Goal: Task Accomplishment & Management: Use online tool/utility

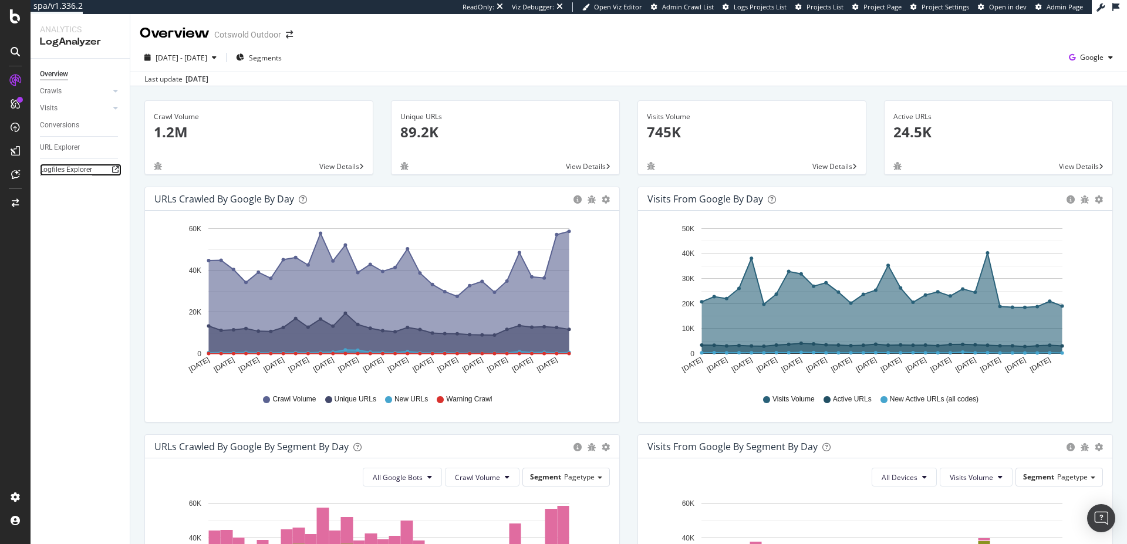
click at [83, 175] on div "Logfiles Explorer" at bounding box center [66, 170] width 52 height 12
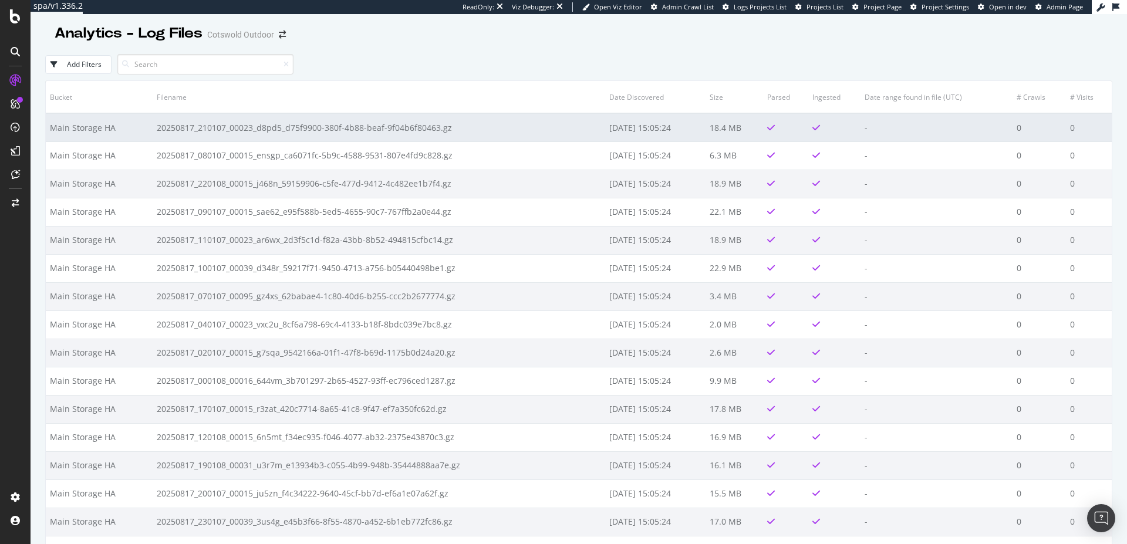
click at [605, 117] on td "[DATE] 15:05:24" at bounding box center [655, 127] width 101 height 28
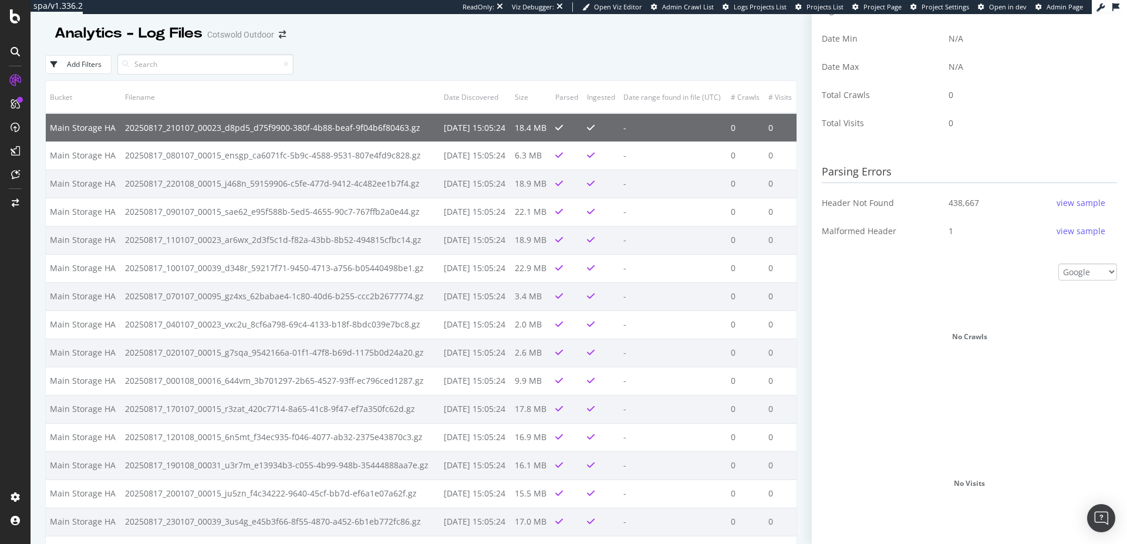
scroll to position [328, 0]
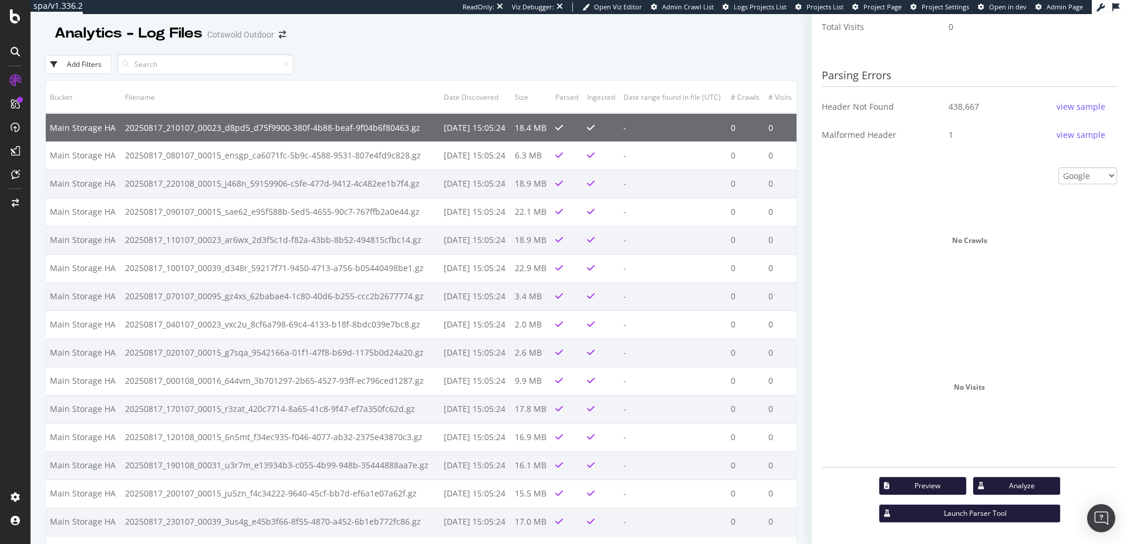
click at [1067, 143] on div "view sample" at bounding box center [1081, 135] width 49 height 19
click at [1061, 138] on div "view sample" at bounding box center [1081, 135] width 49 height 12
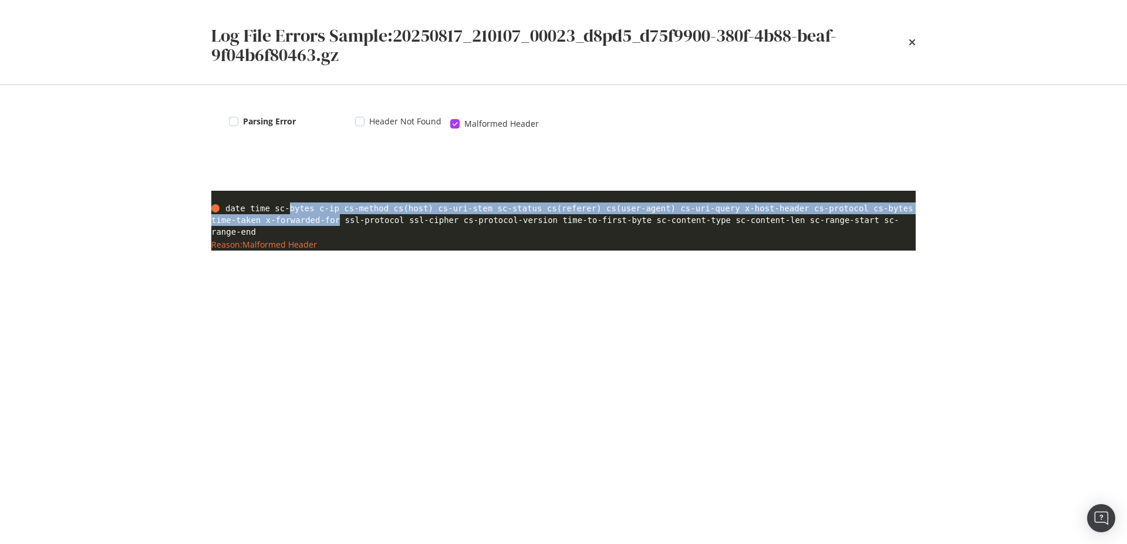
drag, startPoint x: 291, startPoint y: 212, endPoint x: 340, endPoint y: 224, distance: 51.1
click at [340, 224] on span "date time sc-bytes c-ip cs-method cs(host) cs-uri-stem sc-status cs(referer) cs…" at bounding box center [562, 220] width 702 height 33
click at [340, 223] on span "date time sc-bytes c-ip cs-method cs(host) cs-uri-stem sc-status cs(referer) cs…" at bounding box center [562, 220] width 702 height 33
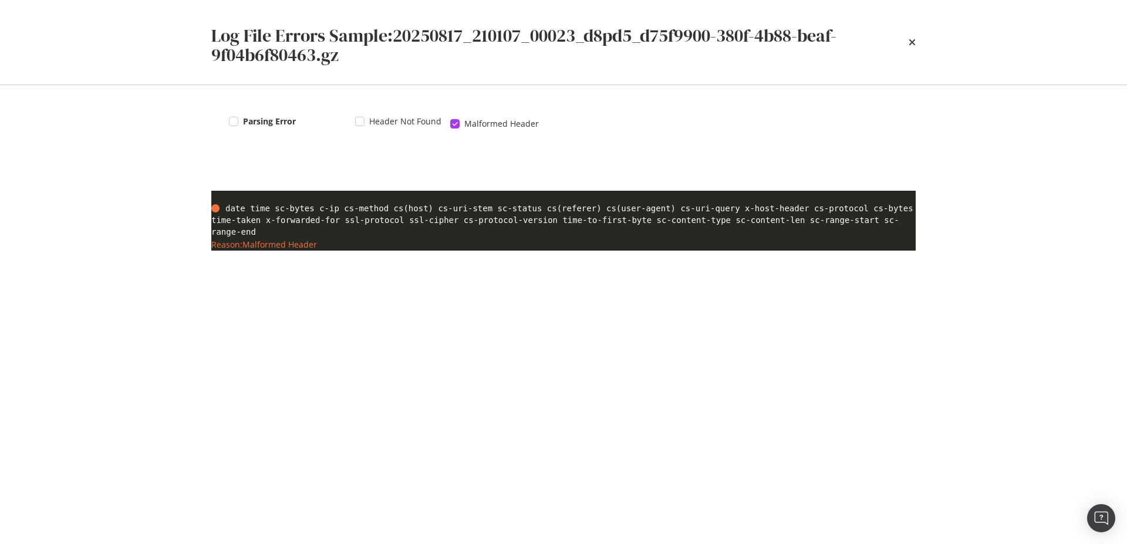
click at [383, 224] on span "date time sc-bytes c-ip cs-method cs(host) cs-uri-stem sc-status cs(referer) cs…" at bounding box center [562, 220] width 702 height 33
click at [913, 46] on icon "times" at bounding box center [912, 42] width 7 height 9
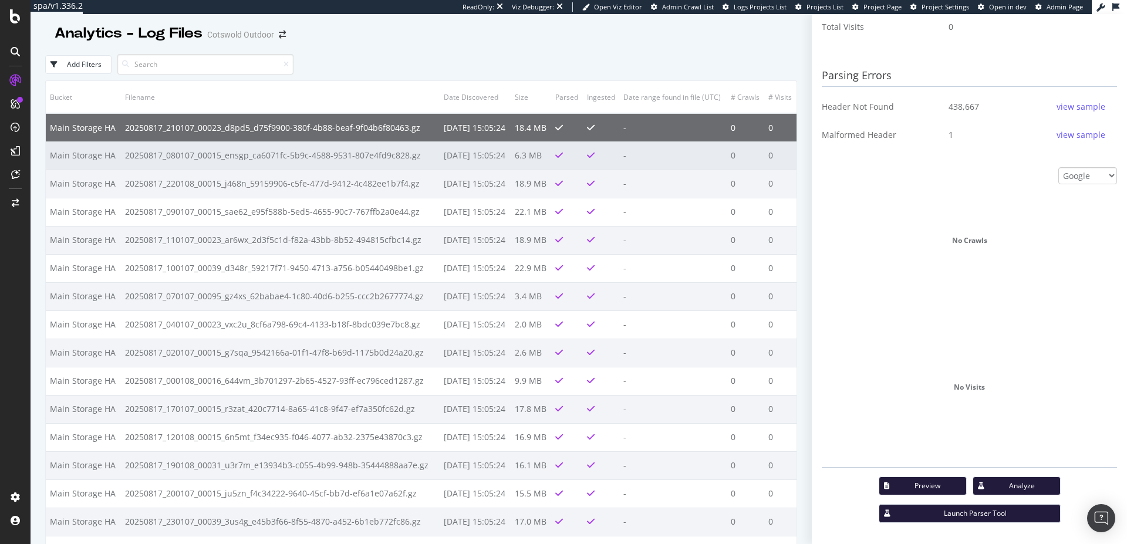
click at [333, 170] on td "20250817_080107_00015_ensgp_ca6071fc-5b9c-4588-9531-807e4fd9c828.gz" at bounding box center [280, 155] width 319 height 28
